Goal: Transaction & Acquisition: Purchase product/service

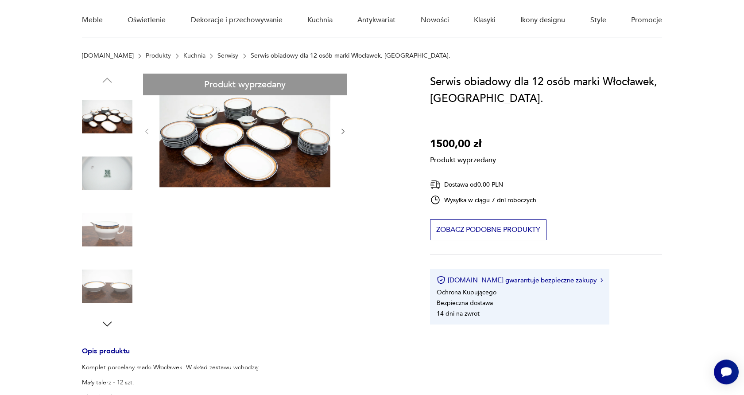
scroll to position [181, 0]
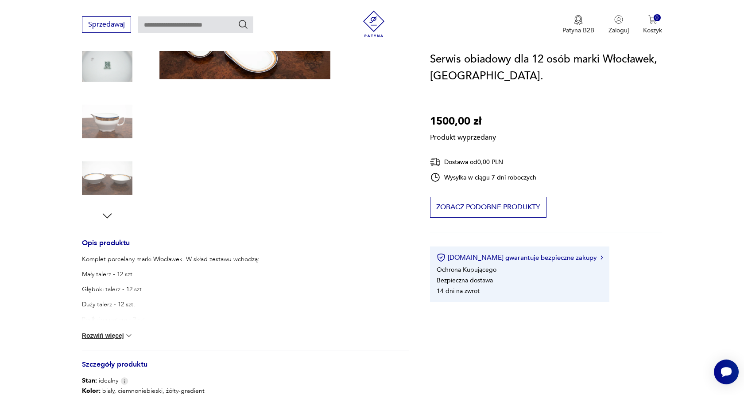
click at [109, 213] on div "Produkt wyprzedany Opis produktu Komplet porcelany marki Włocławek. W skład zes…" at bounding box center [245, 249] width 327 height 569
click at [108, 219] on div "Produkt wyprzedany Opis produktu Komplet porcelany marki Włocławek. W skład zes…" at bounding box center [245, 249] width 327 height 569
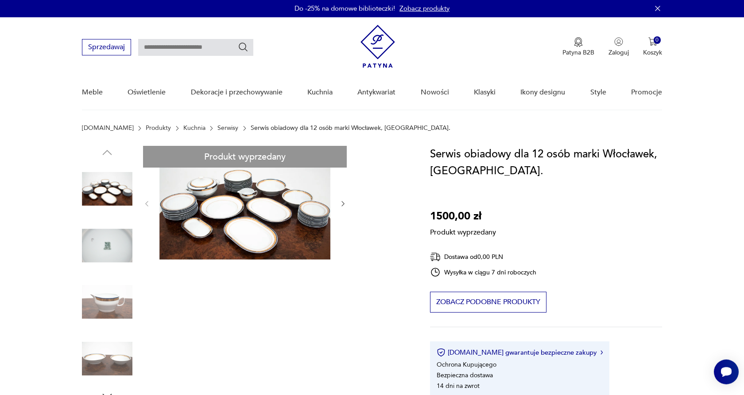
scroll to position [0, 0]
